Goal: Ask a question: Seek information or help from site administrators or community

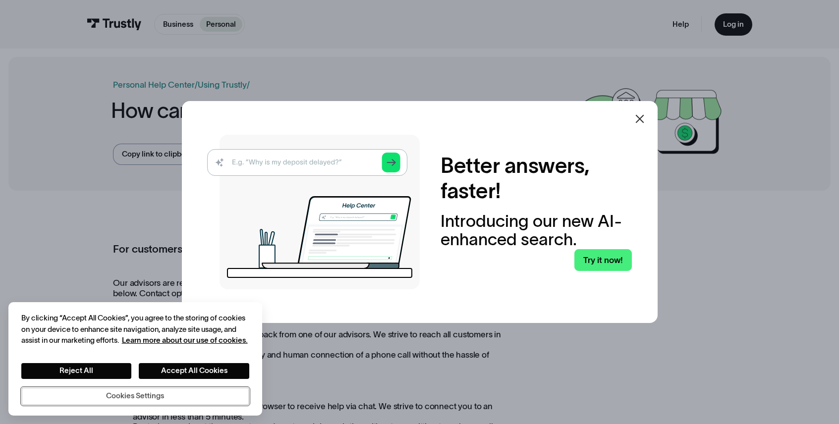
click at [155, 401] on button "Cookies Settings" at bounding box center [135, 397] width 228 height 18
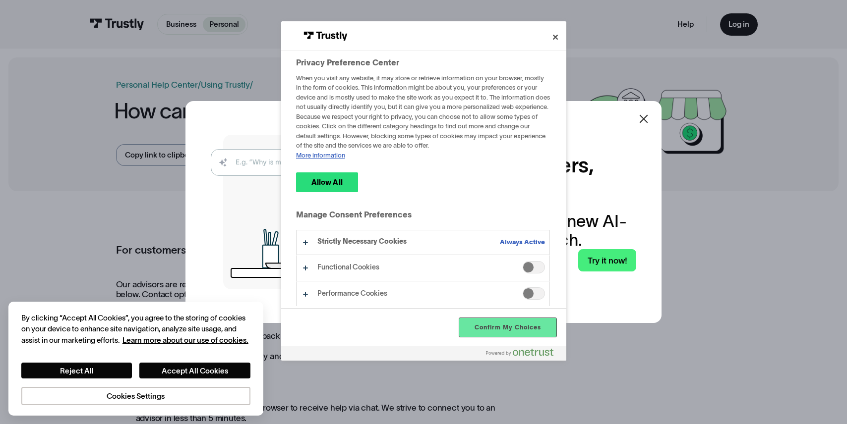
click at [520, 328] on button "Confirm My Choices" at bounding box center [507, 327] width 97 height 19
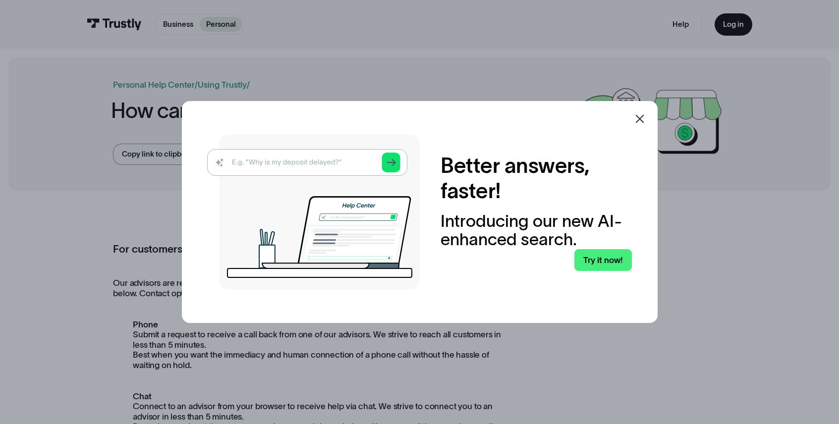
click at [646, 120] on icon at bounding box center [640, 119] width 12 height 12
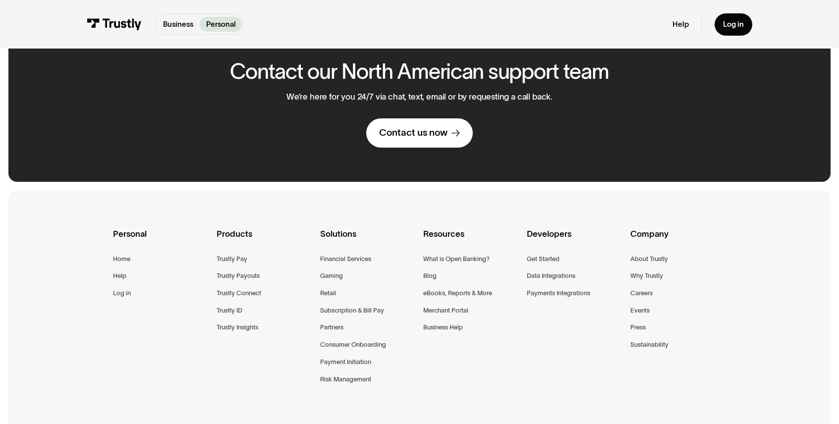
scroll to position [733, 0]
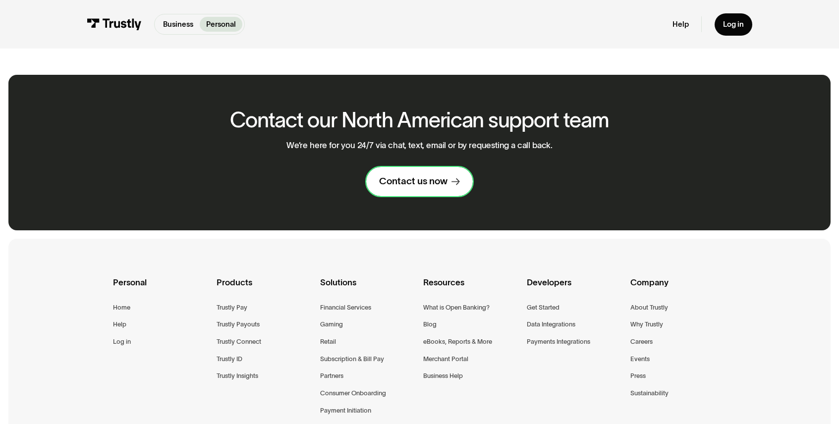
click at [451, 186] on link "Contact us now" at bounding box center [419, 181] width 107 height 29
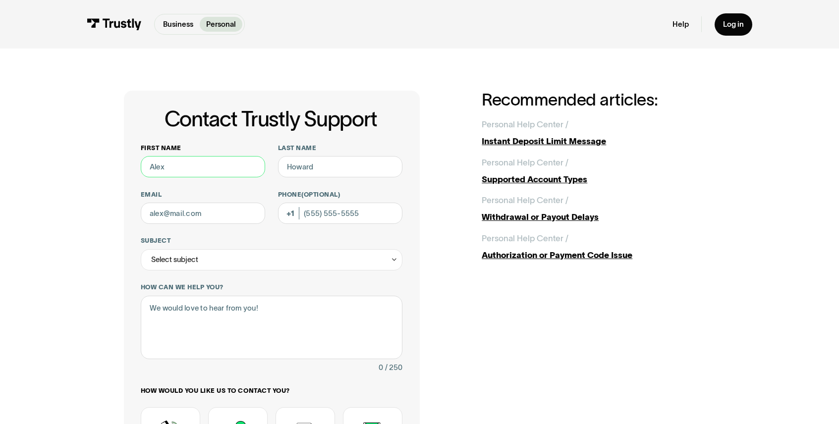
click at [206, 170] on input "First name" at bounding box center [203, 166] width 125 height 21
type input "Tim"
type input "Coulehan"
type input "tcoulehan@gmail.com"
type input "(412) 370-7110"
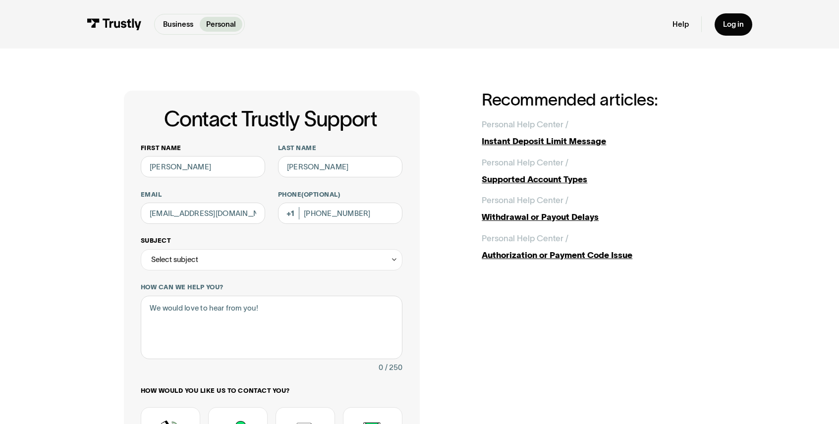
click at [217, 261] on div "Select subject" at bounding box center [272, 259] width 262 height 21
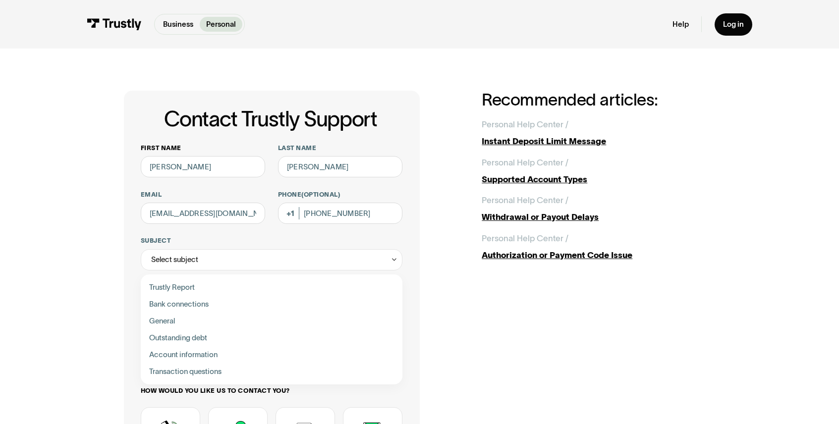
click at [191, 338] on div "Contact Trustly Support" at bounding box center [272, 338] width 254 height 17
type input "**********"
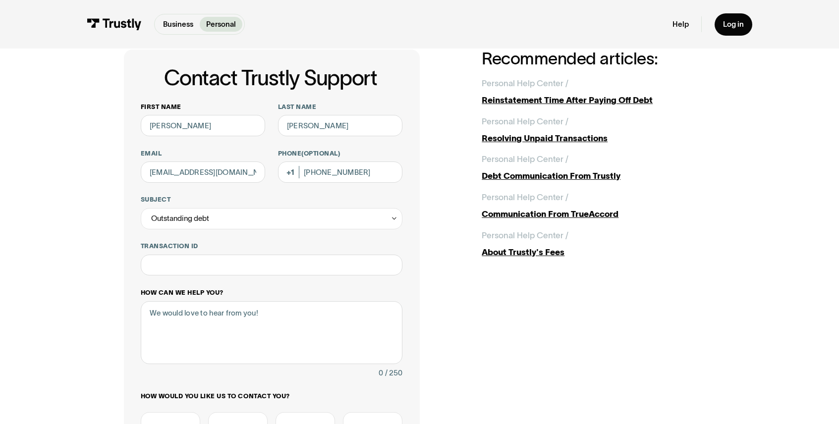
scroll to position [84, 0]
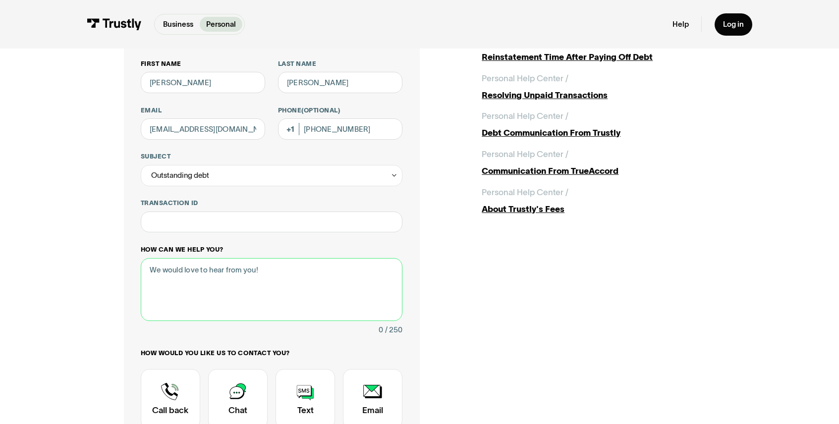
drag, startPoint x: 254, startPoint y: 276, endPoint x: 283, endPoint y: 277, distance: 28.8
click at [254, 276] on textarea "How can we help you?" at bounding box center [272, 289] width 262 height 63
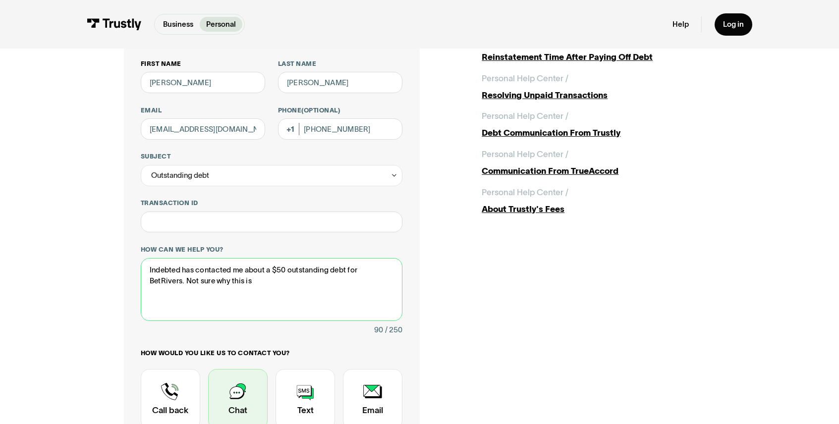
type textarea "Indebted has contacted me about a $50 outstanding debt for BetRivers. Not sure …"
click at [237, 402] on div "Contact Trustly Support" at bounding box center [237, 399] width 59 height 60
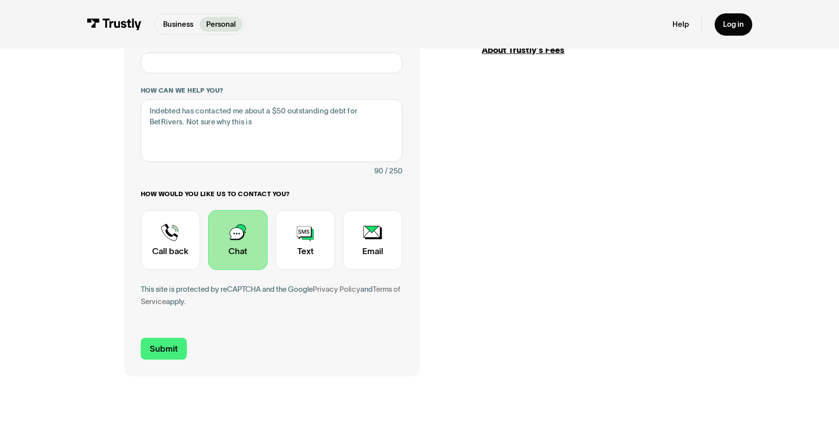
scroll to position [234, 0]
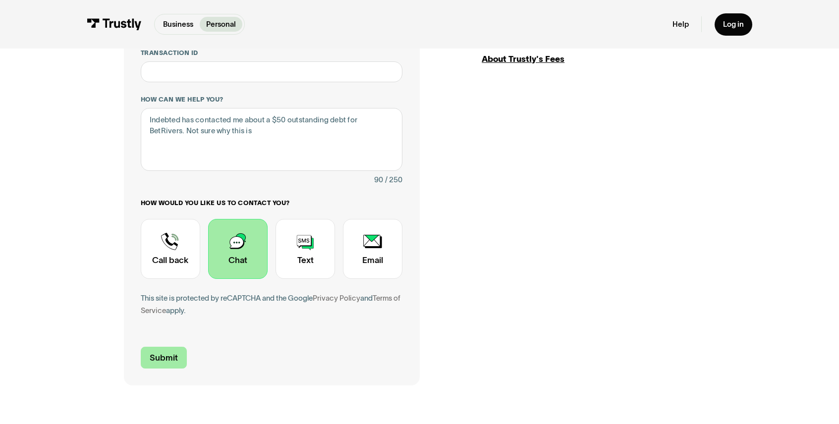
click at [167, 362] on input "Submit" at bounding box center [164, 358] width 46 height 22
type input "+14123707110"
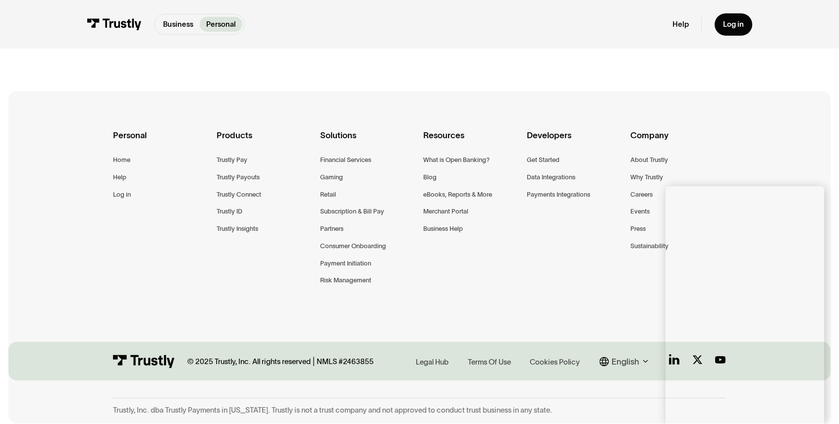
scroll to position [0, 0]
